Goal: Information Seeking & Learning: Learn about a topic

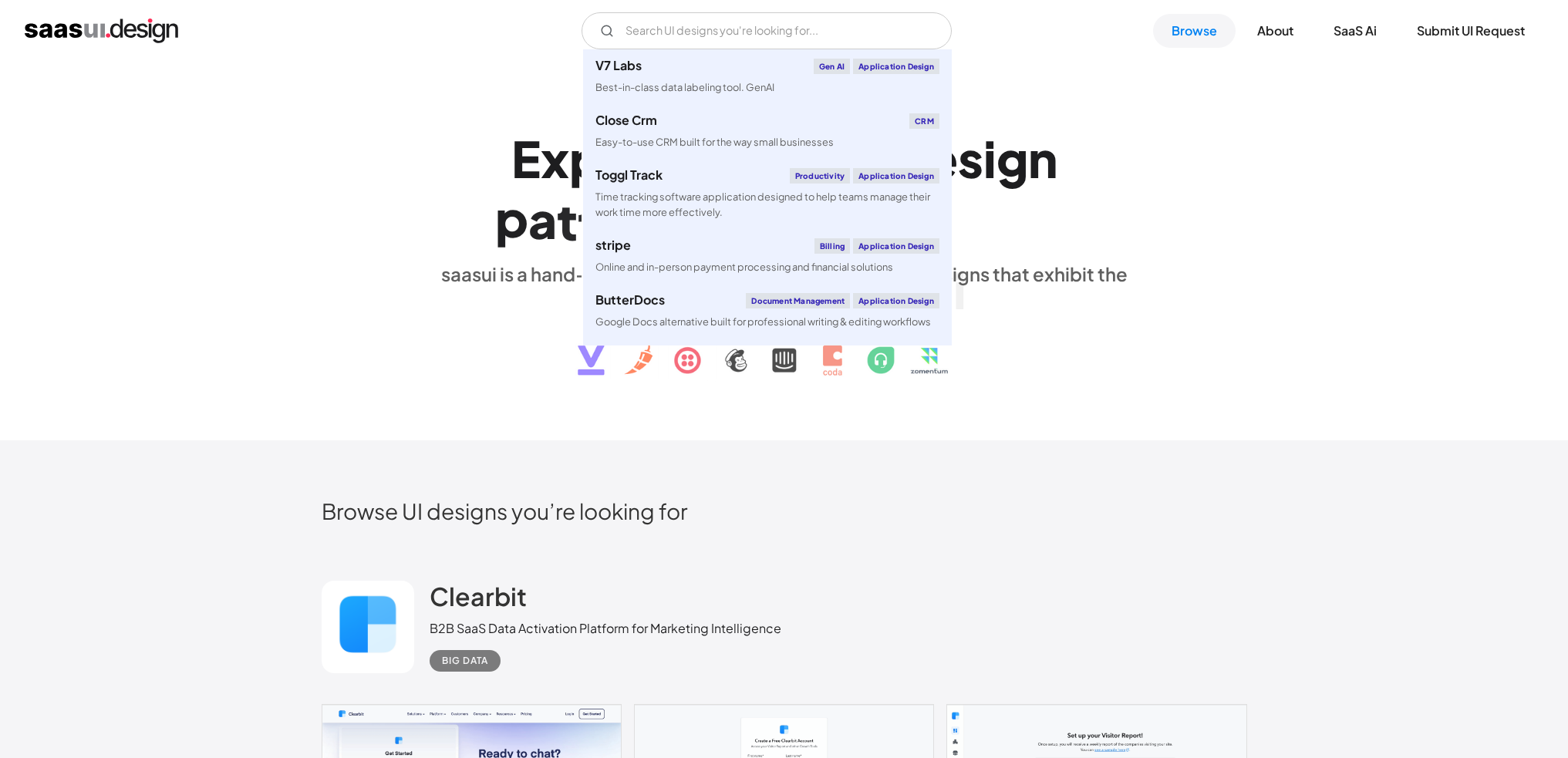
click at [759, 21] on input "Email Form" at bounding box center [767, 30] width 370 height 37
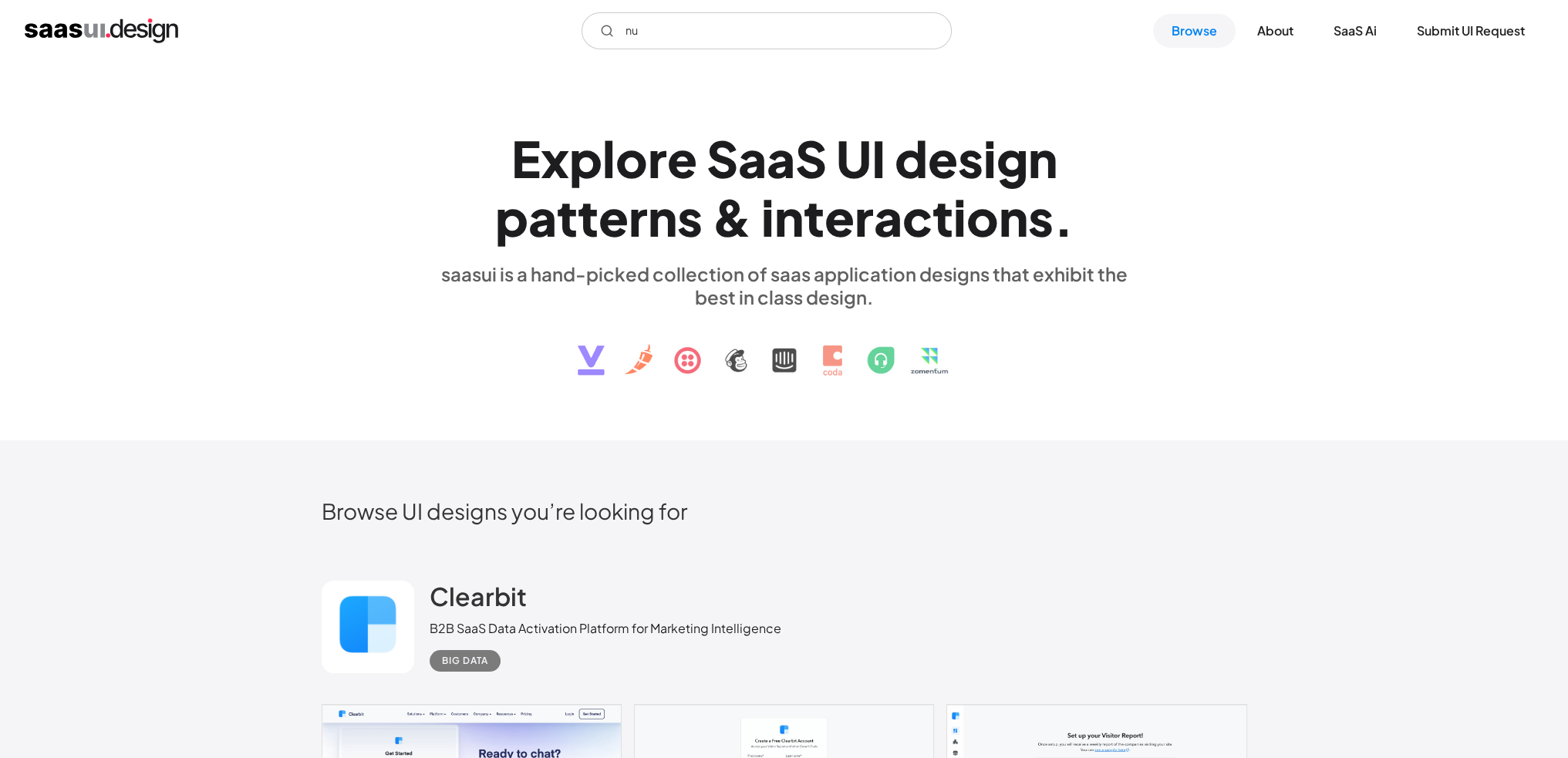
type input "n"
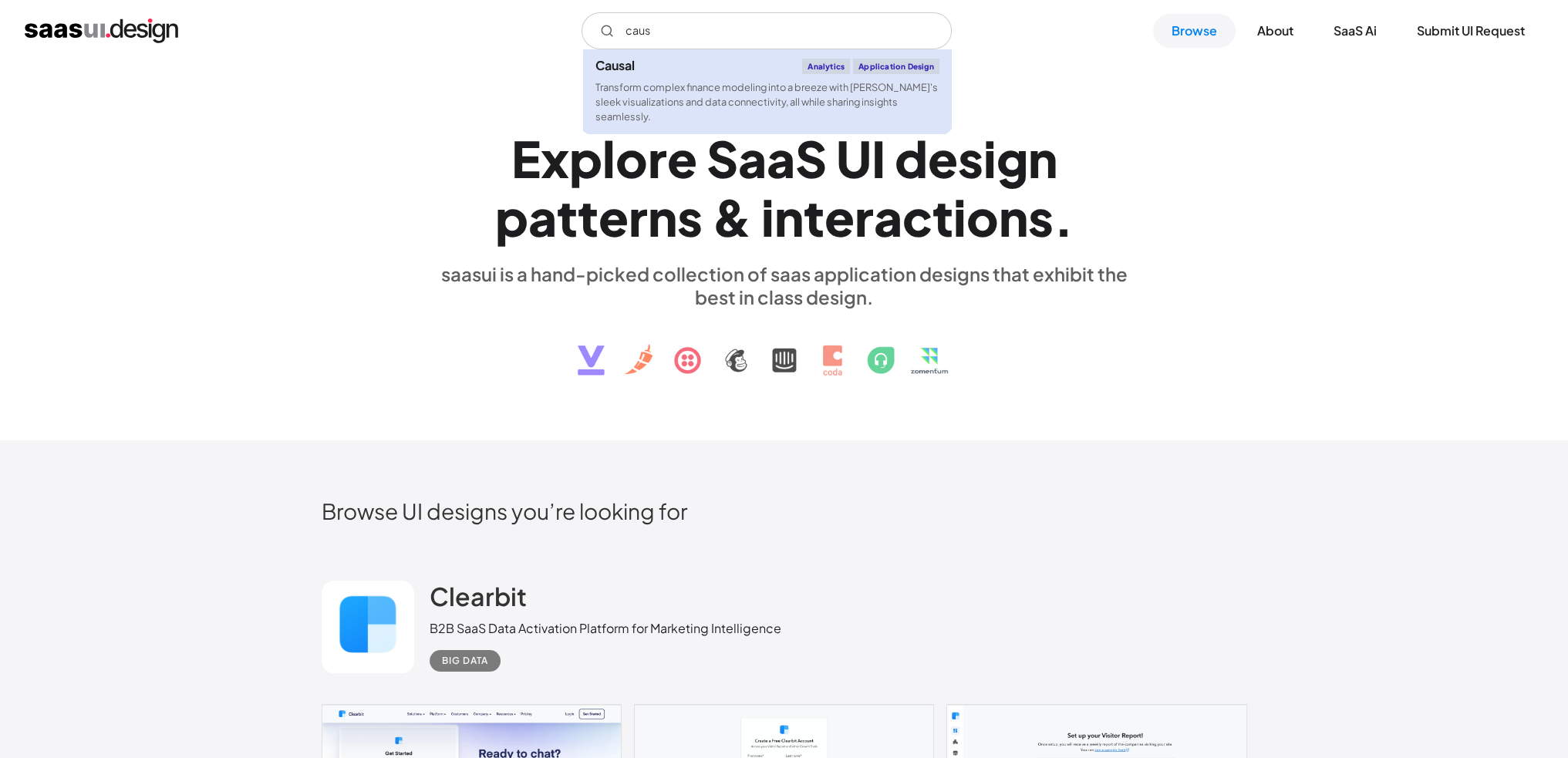
click at [728, 90] on div "Transform complex finance modeling into a breeze with [PERSON_NAME]'s sleek vis…" at bounding box center [767, 102] width 344 height 44
type input "caus"
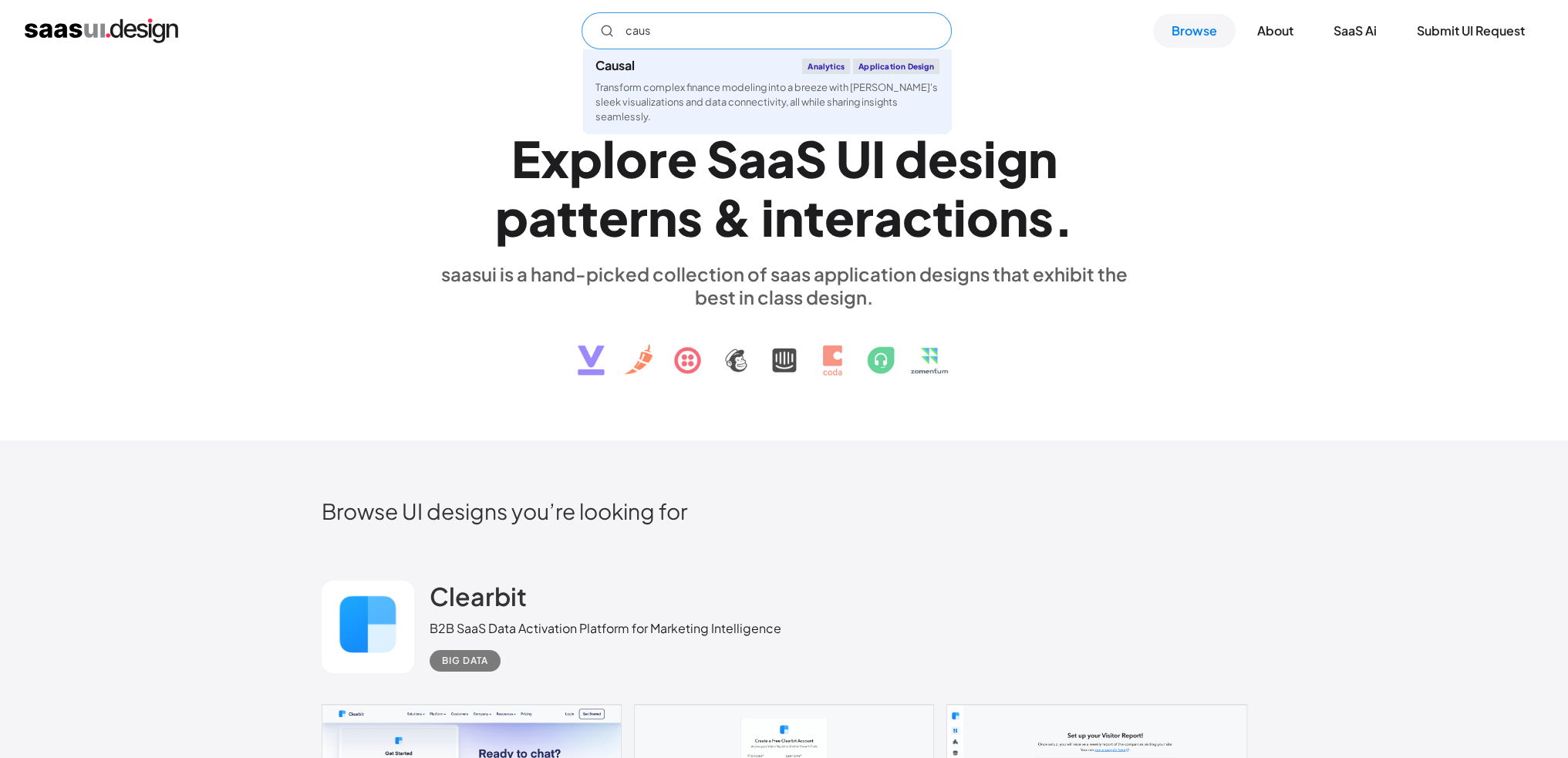
drag, startPoint x: 692, startPoint y: 22, endPoint x: 571, endPoint y: 8, distance: 121.8
click at [571, 8] on div "caus Causal Analytics Application Design Transform complex finance modeling int…" at bounding box center [784, 30] width 1568 height 61
type input "p"
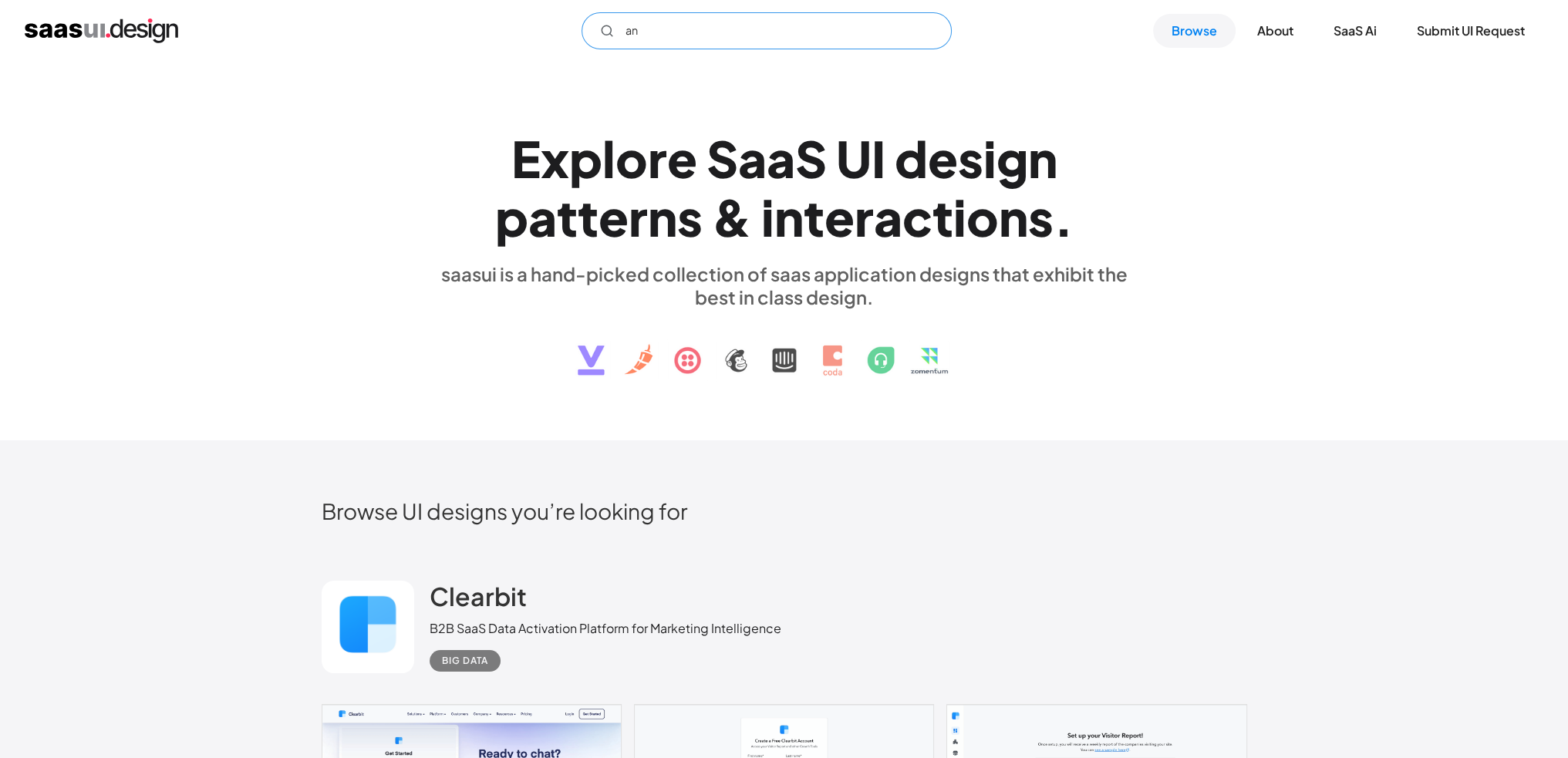
type input "a"
type input "equals"
click at [678, 26] on input "equals" at bounding box center [767, 30] width 370 height 37
drag, startPoint x: 673, startPoint y: 26, endPoint x: 576, endPoint y: 18, distance: 97.3
click at [576, 18] on div "equals Not found ! Thank you! Your submission has been received! Oops! Somethin…" at bounding box center [784, 30] width 1519 height 37
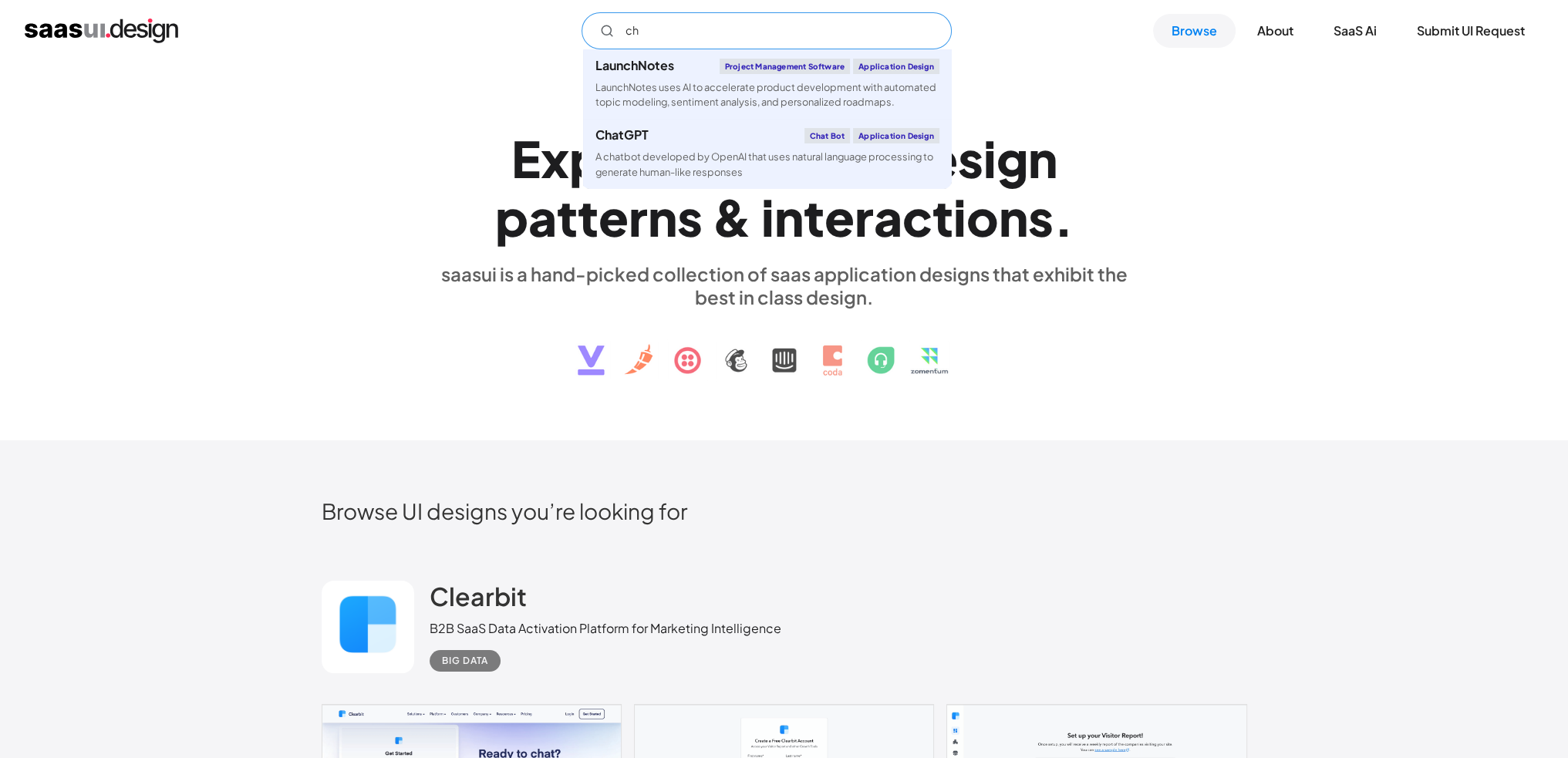
type input "c"
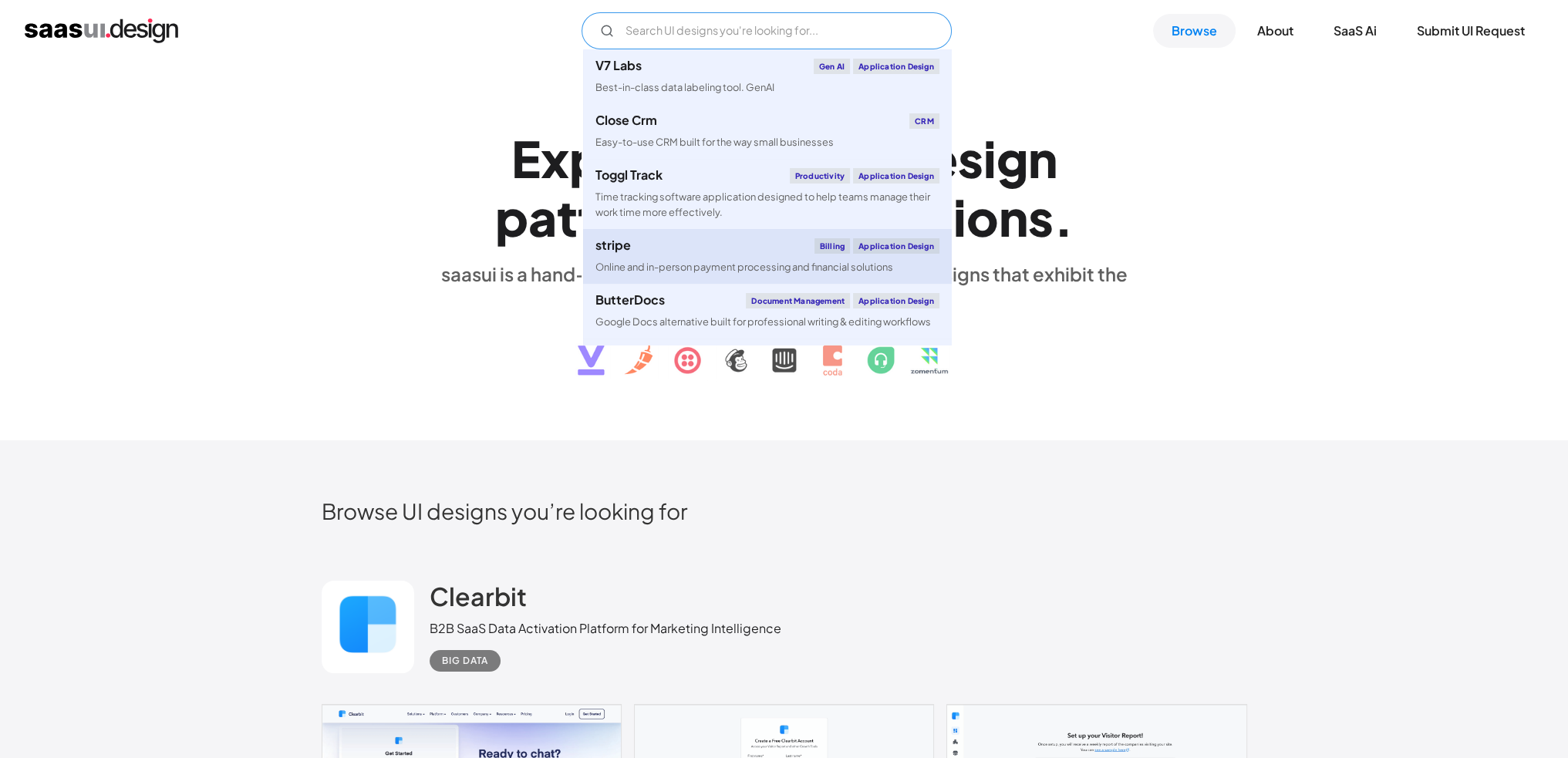
click at [668, 261] on div "Online and in-person payment processing and financial solutions" at bounding box center [744, 267] width 297 height 15
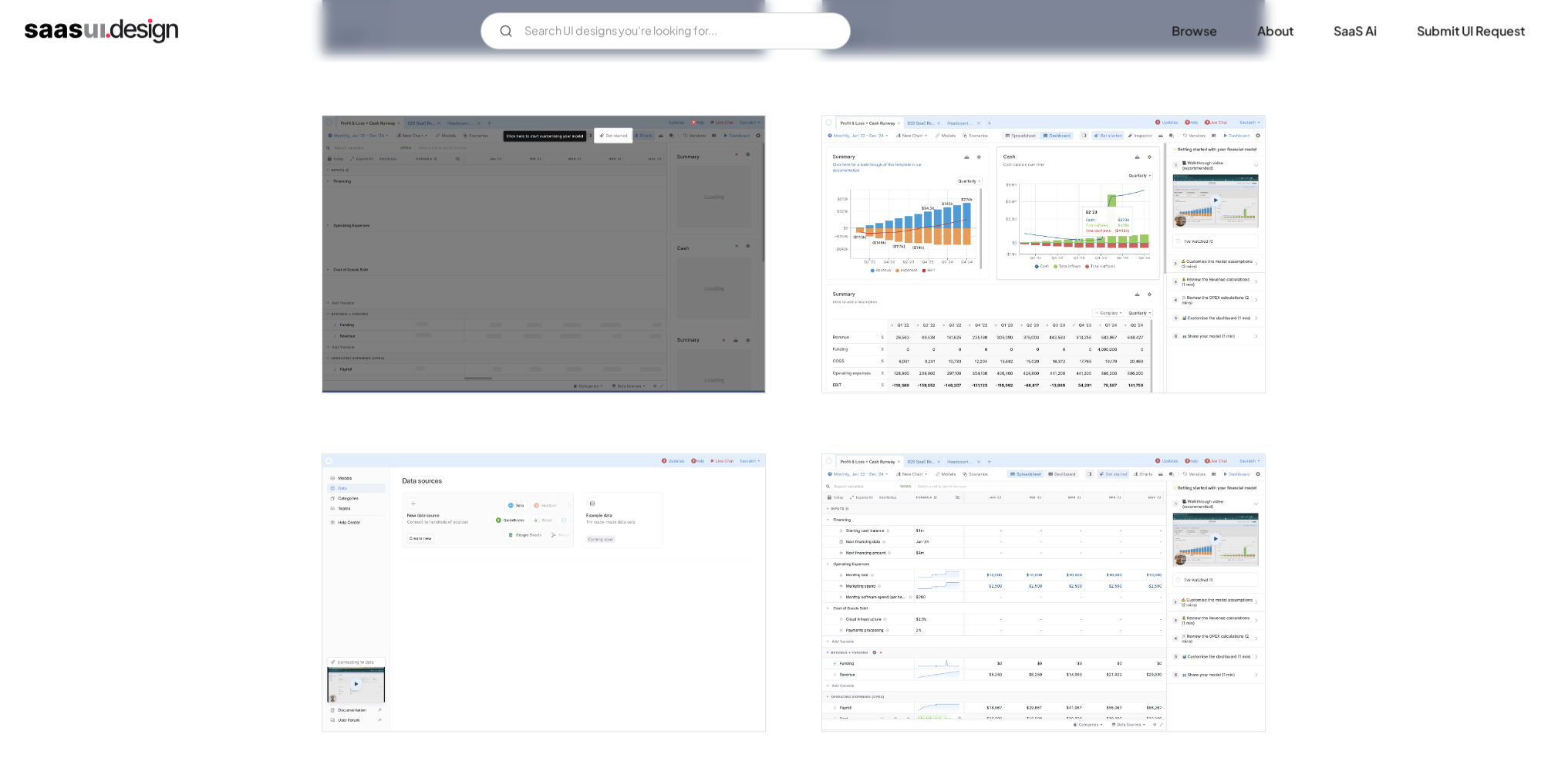
scroll to position [1619, 0]
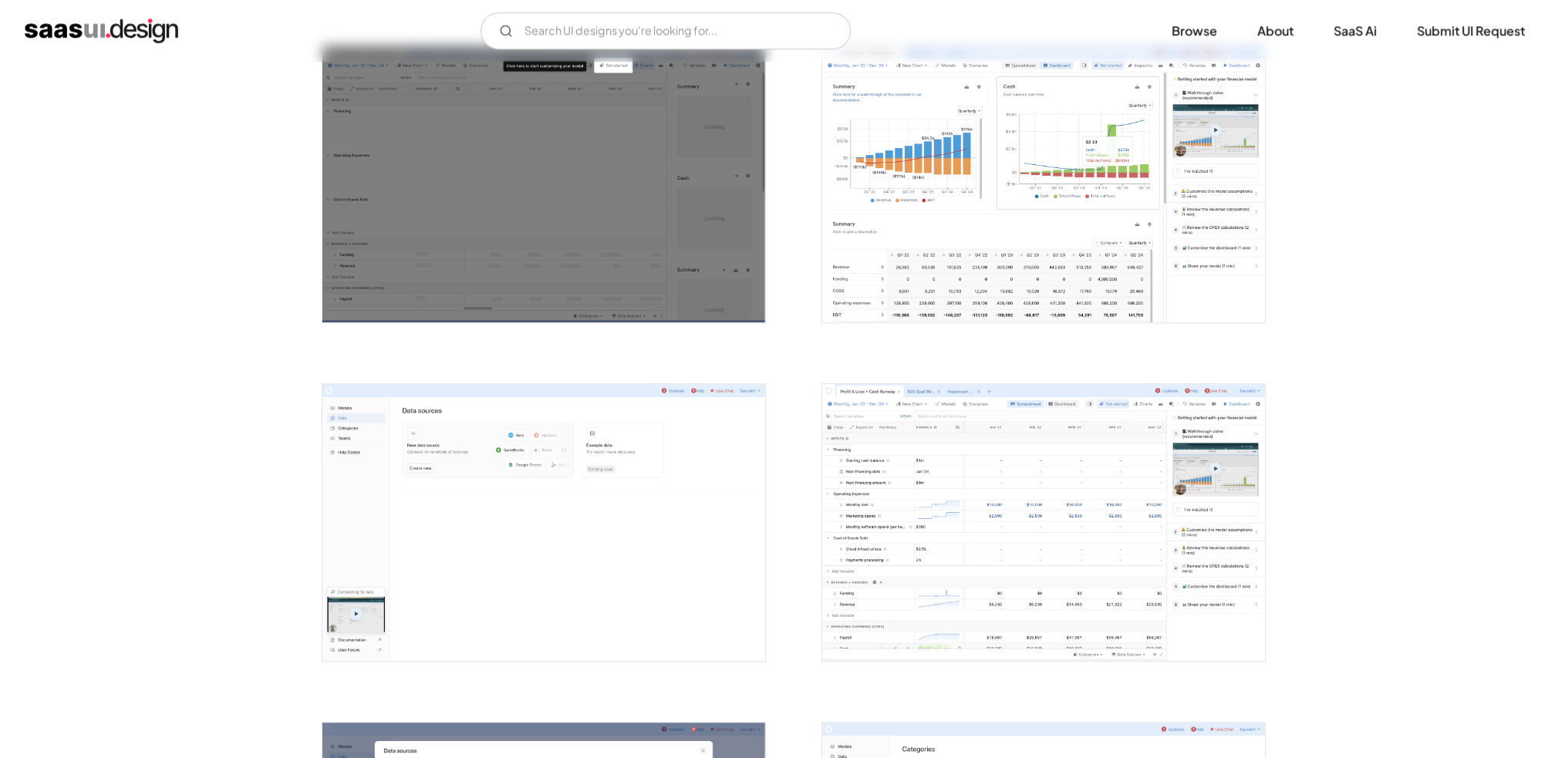
click at [1061, 225] on img "open lightbox" at bounding box center [1043, 183] width 443 height 277
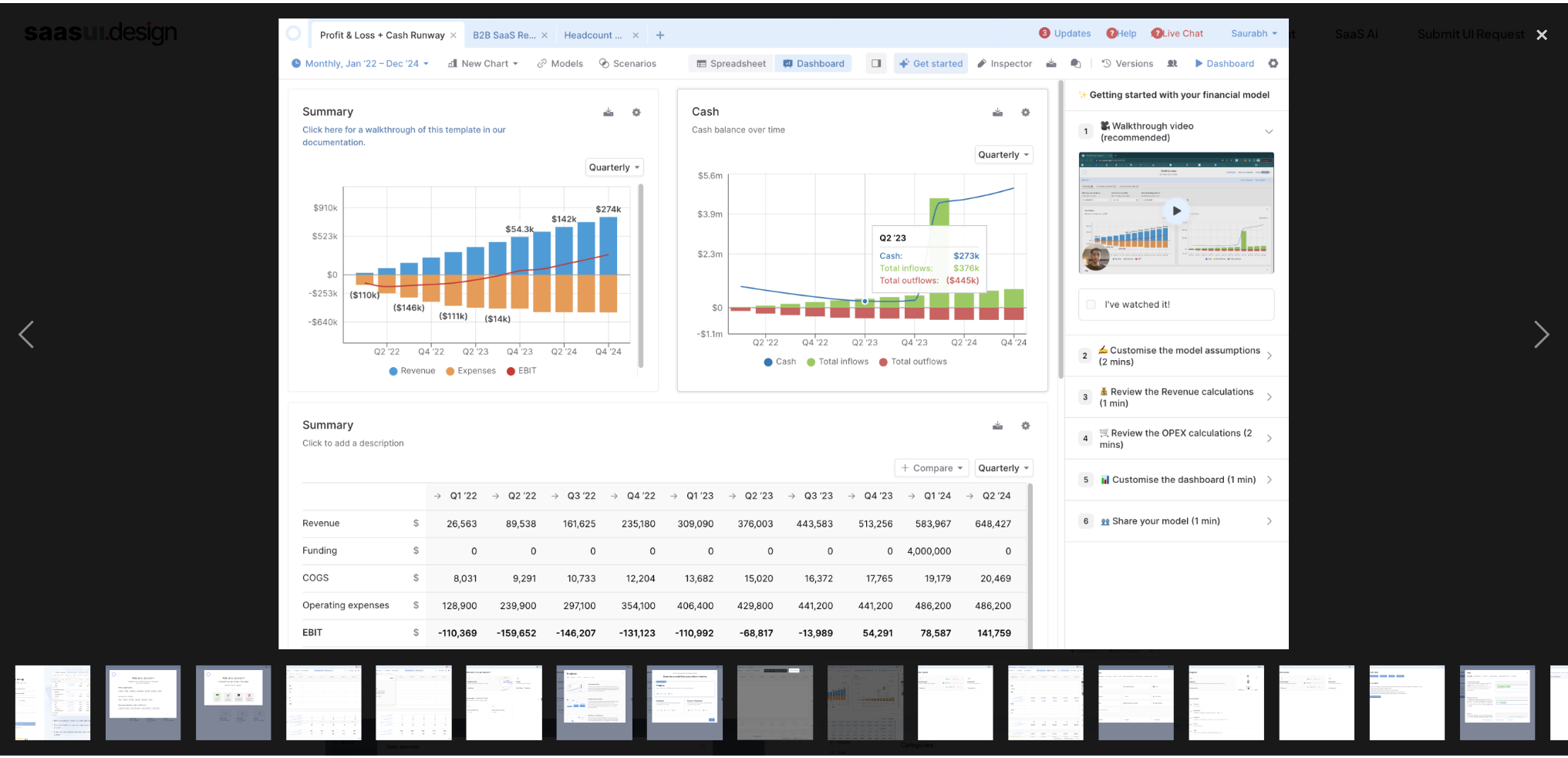
scroll to position [1691, 0]
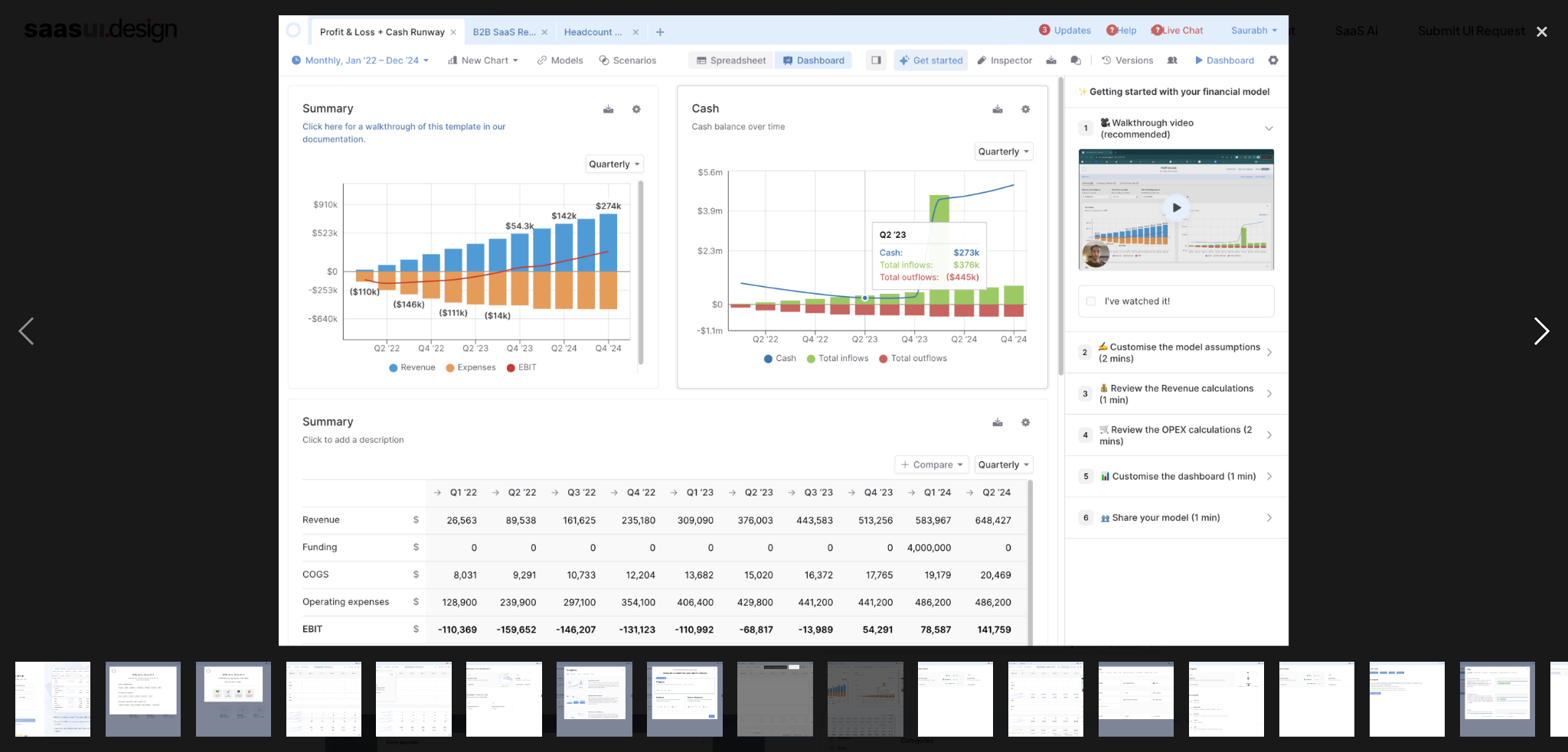
click at [1541, 324] on div "next image" at bounding box center [1542, 331] width 52 height 632
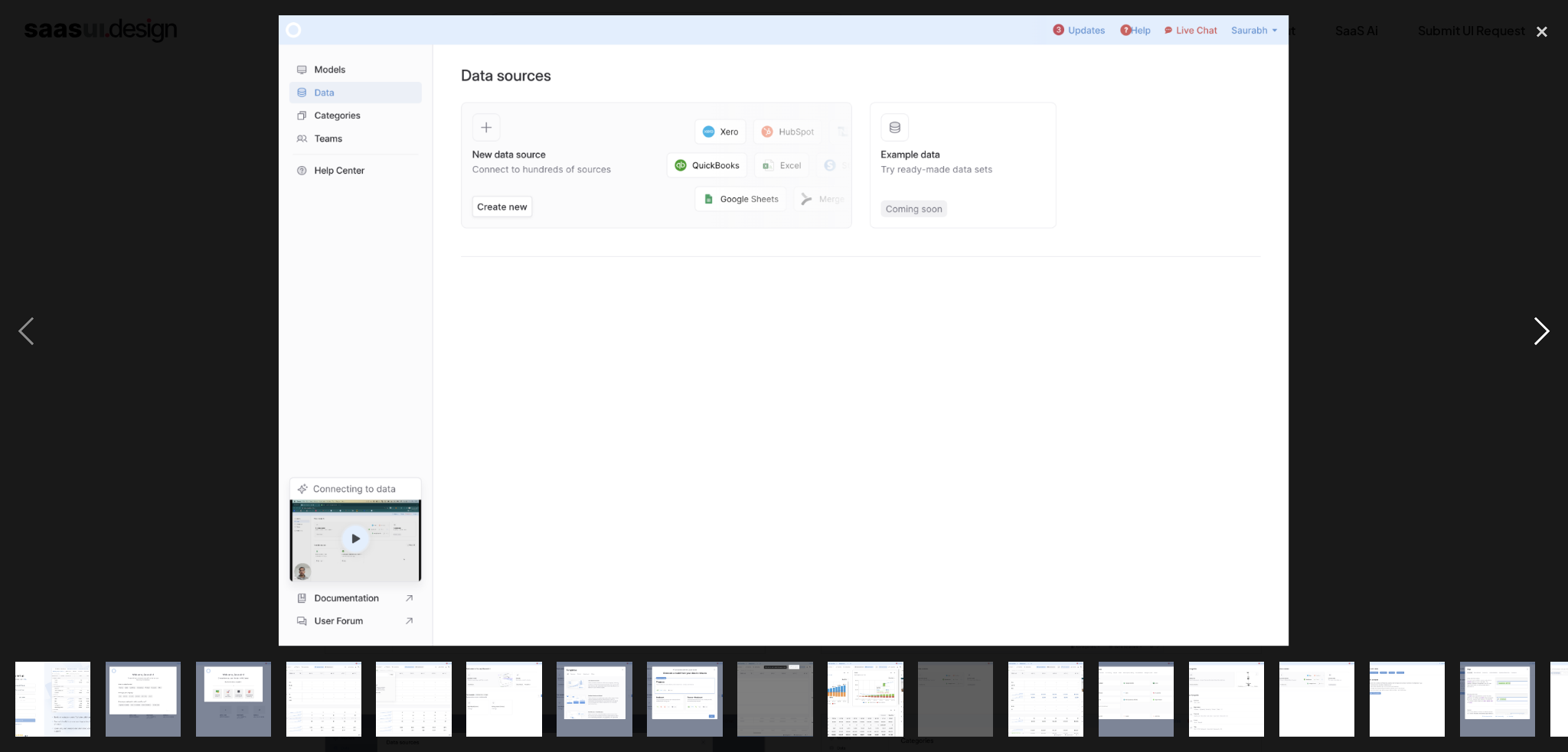
click at [1541, 324] on div "next image" at bounding box center [1542, 331] width 52 height 632
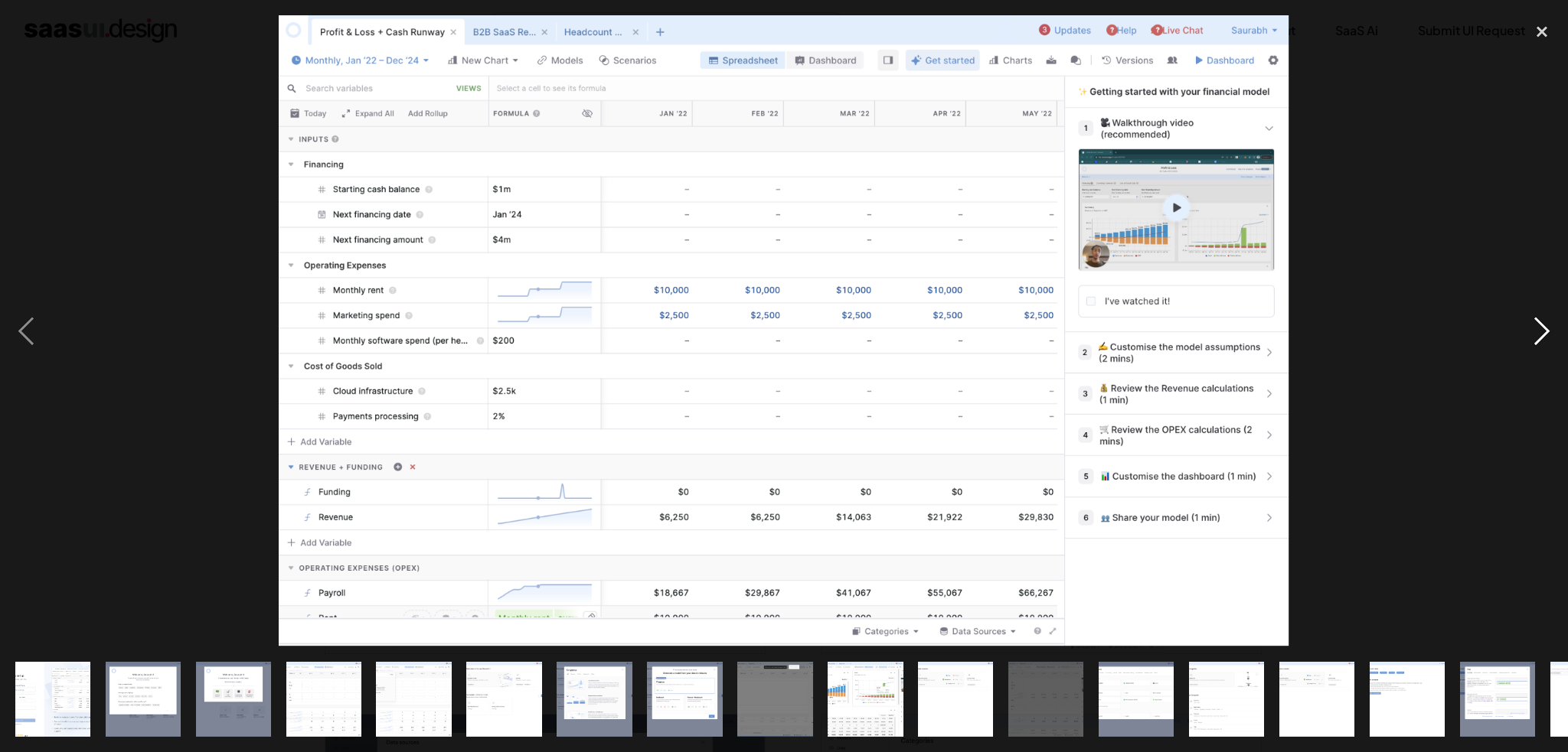
click at [1541, 324] on div "next image" at bounding box center [1542, 331] width 52 height 632
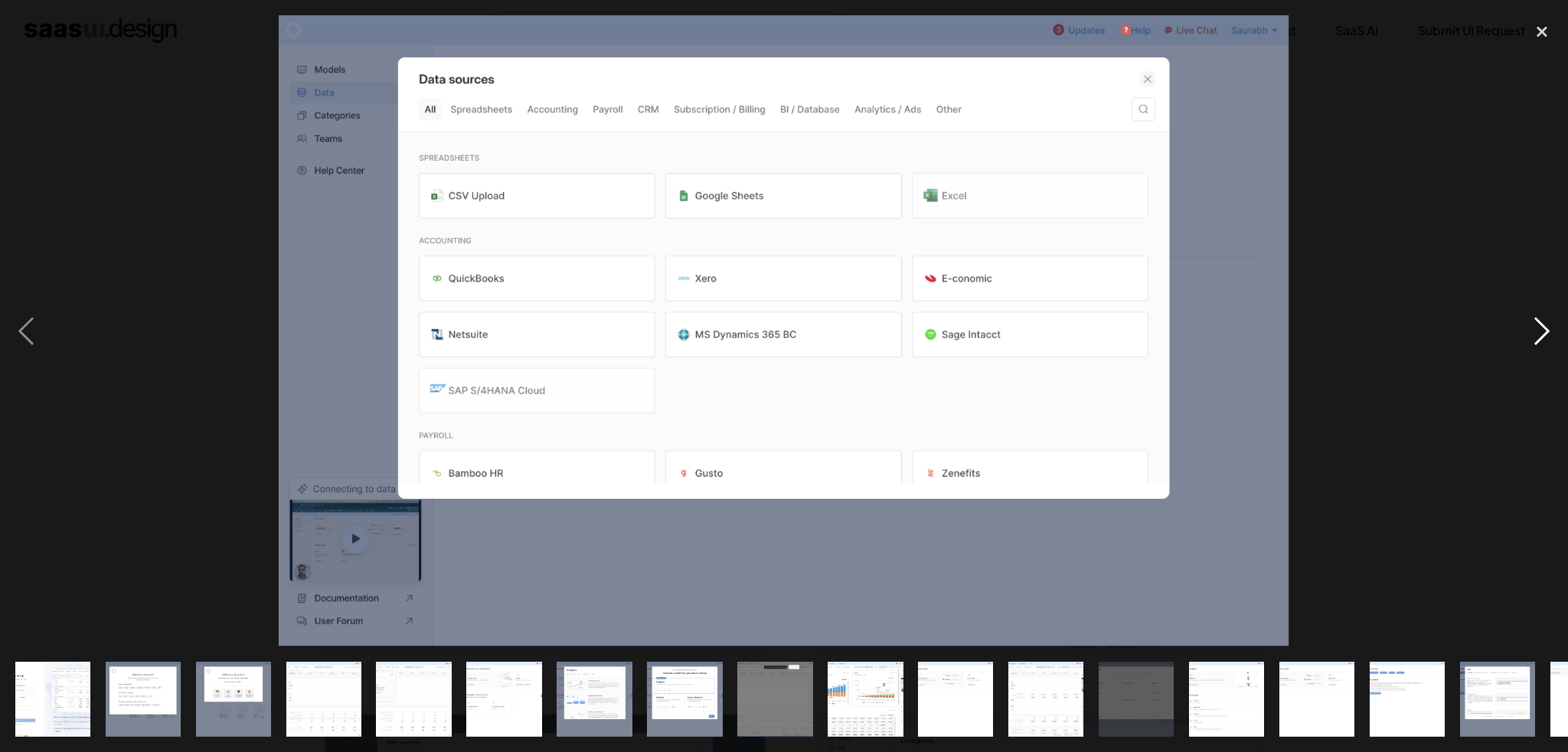
click at [1541, 324] on div "next image" at bounding box center [1542, 331] width 52 height 632
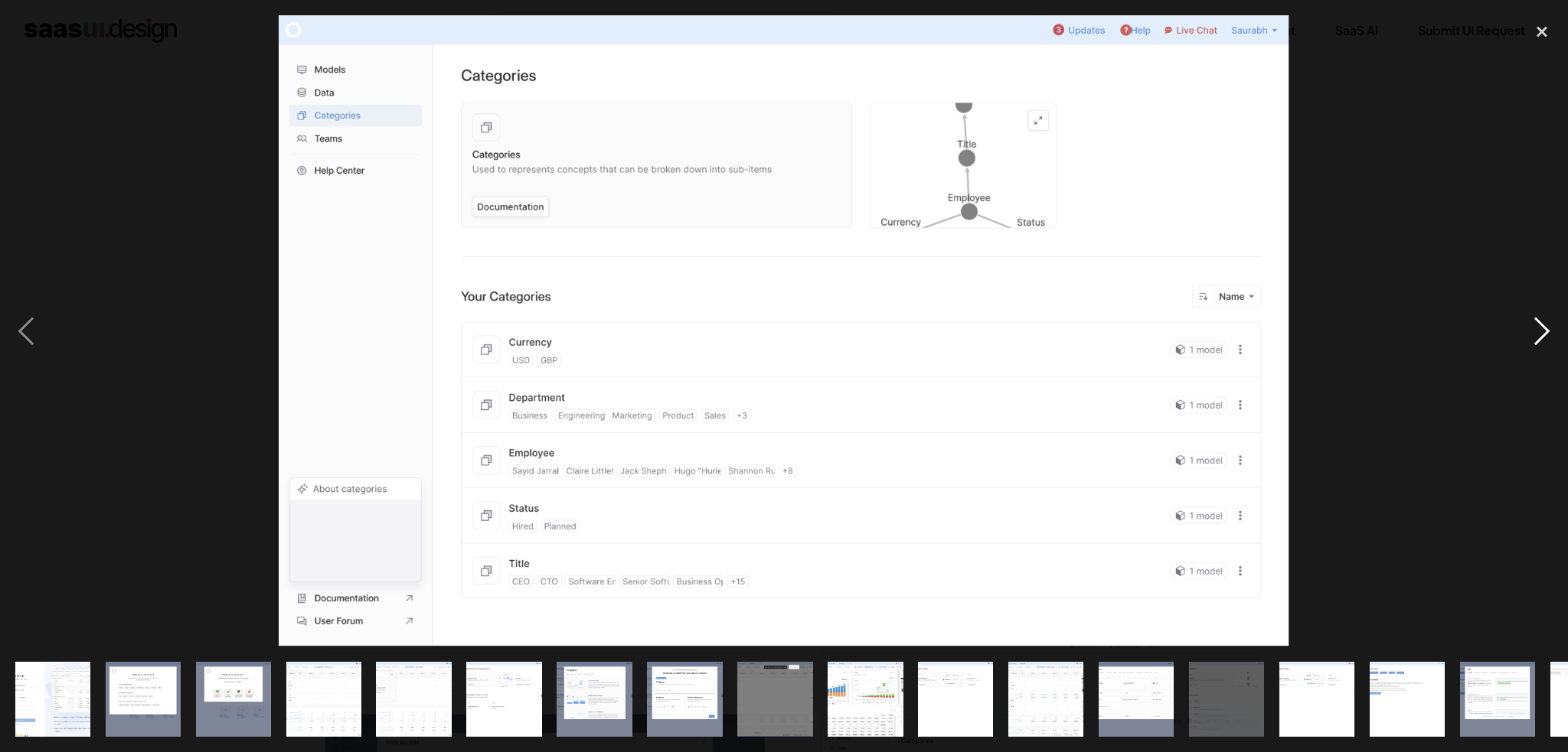
click at [1541, 324] on div "next image" at bounding box center [1542, 331] width 52 height 632
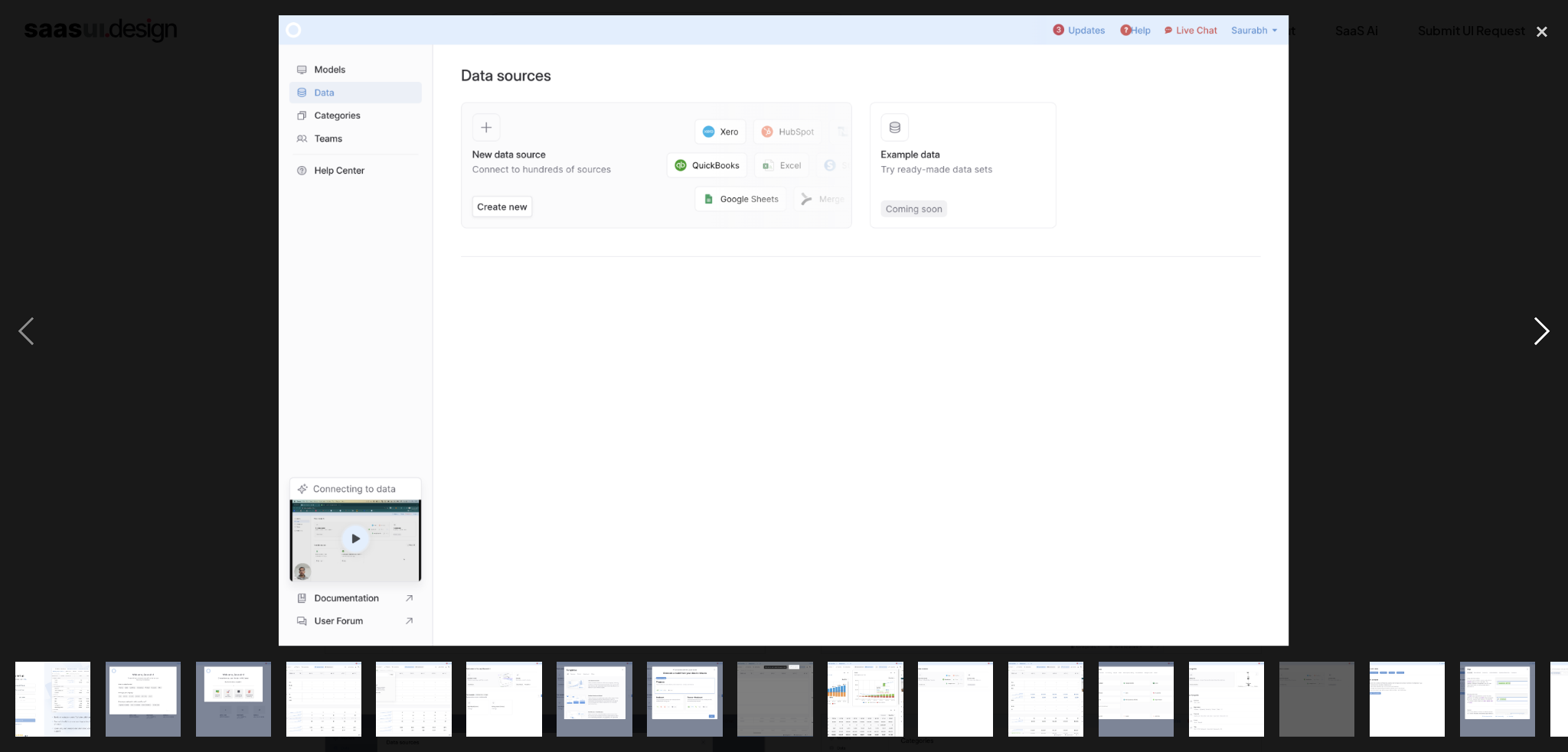
click at [1541, 324] on div "next image" at bounding box center [1542, 331] width 52 height 632
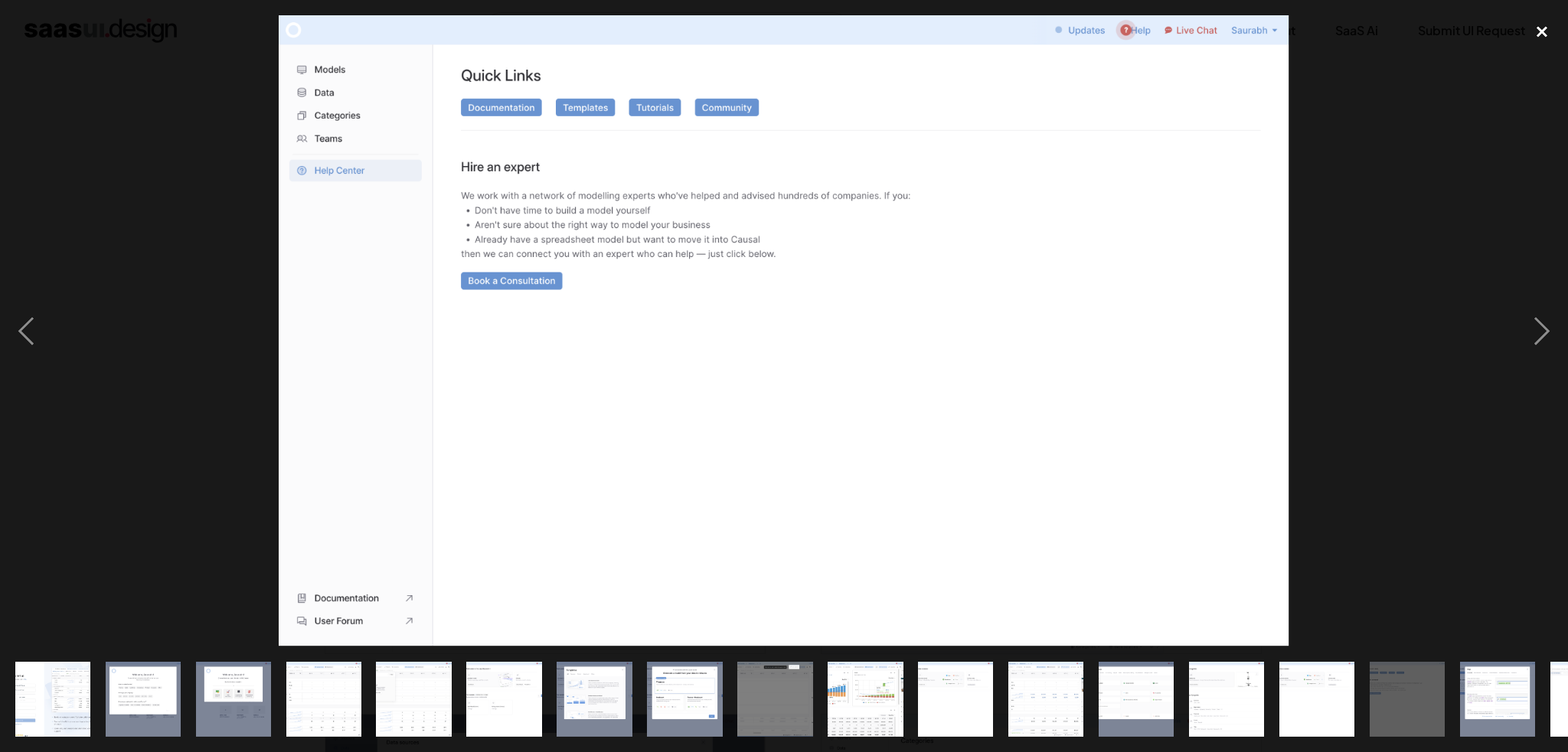
click at [1549, 39] on div "close lightbox" at bounding box center [1542, 32] width 52 height 34
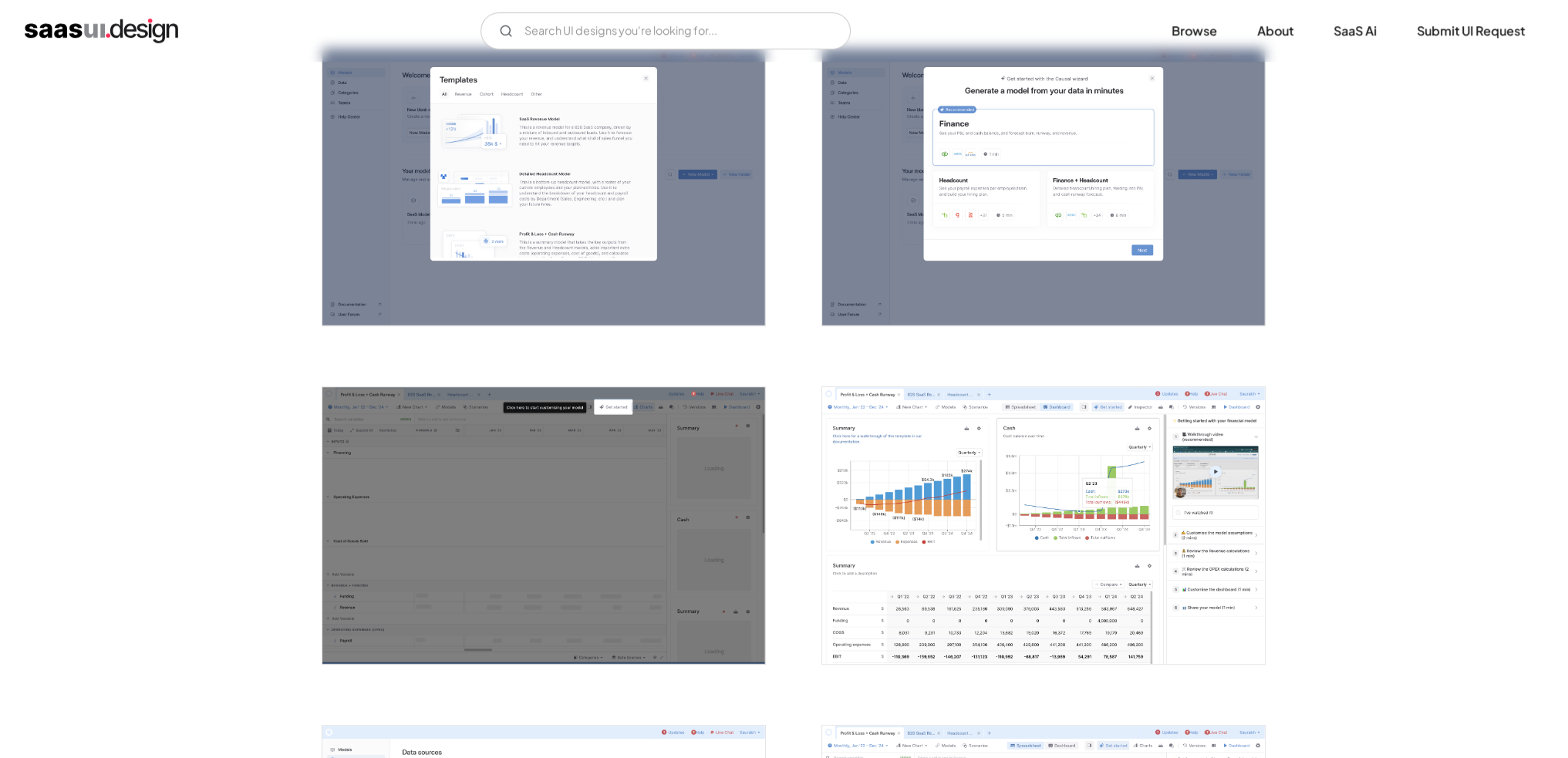
scroll to position [1345, 0]
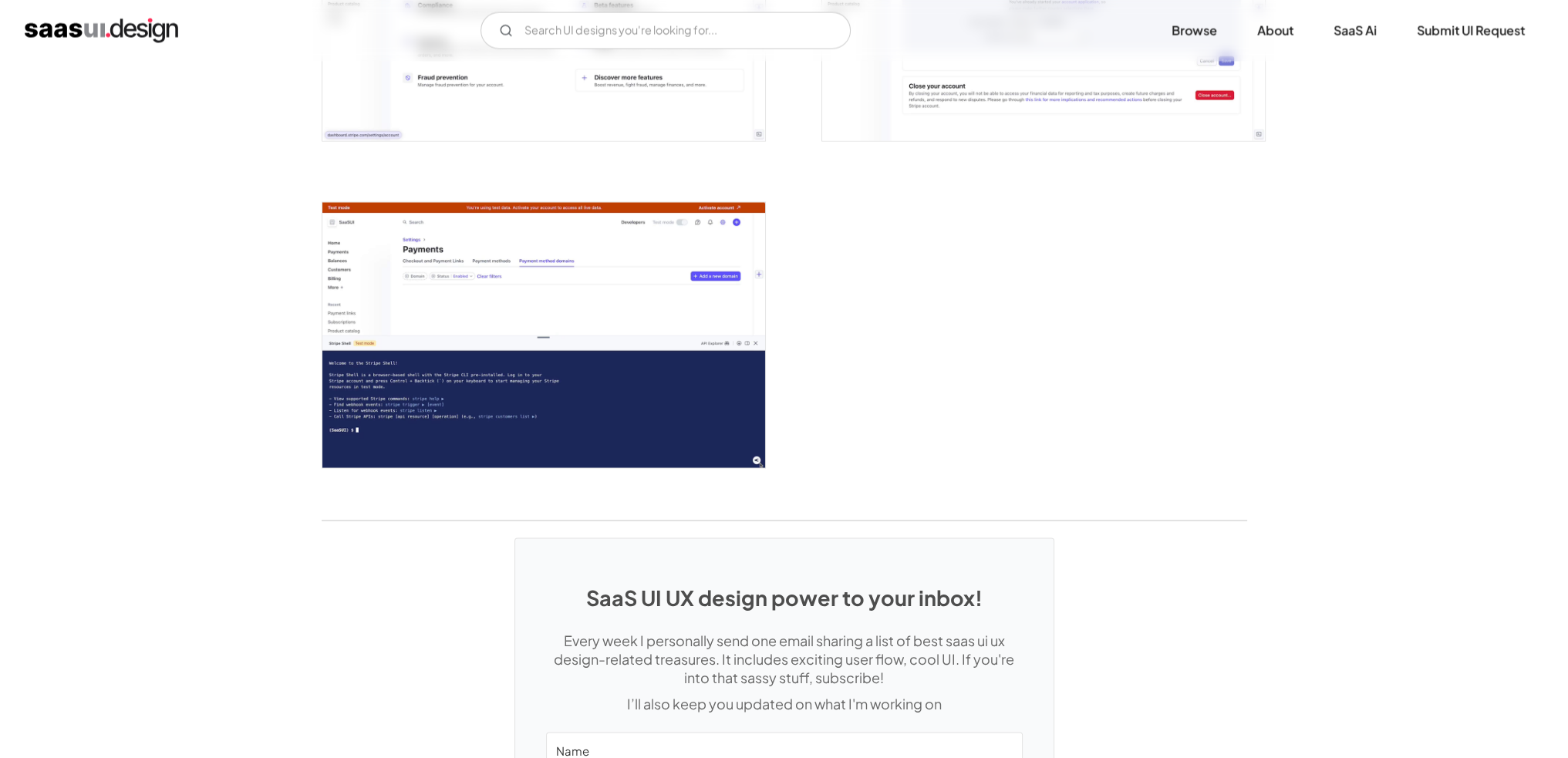
scroll to position [4087, 0]
